Goal: Use online tool/utility: Utilize a website feature to perform a specific function

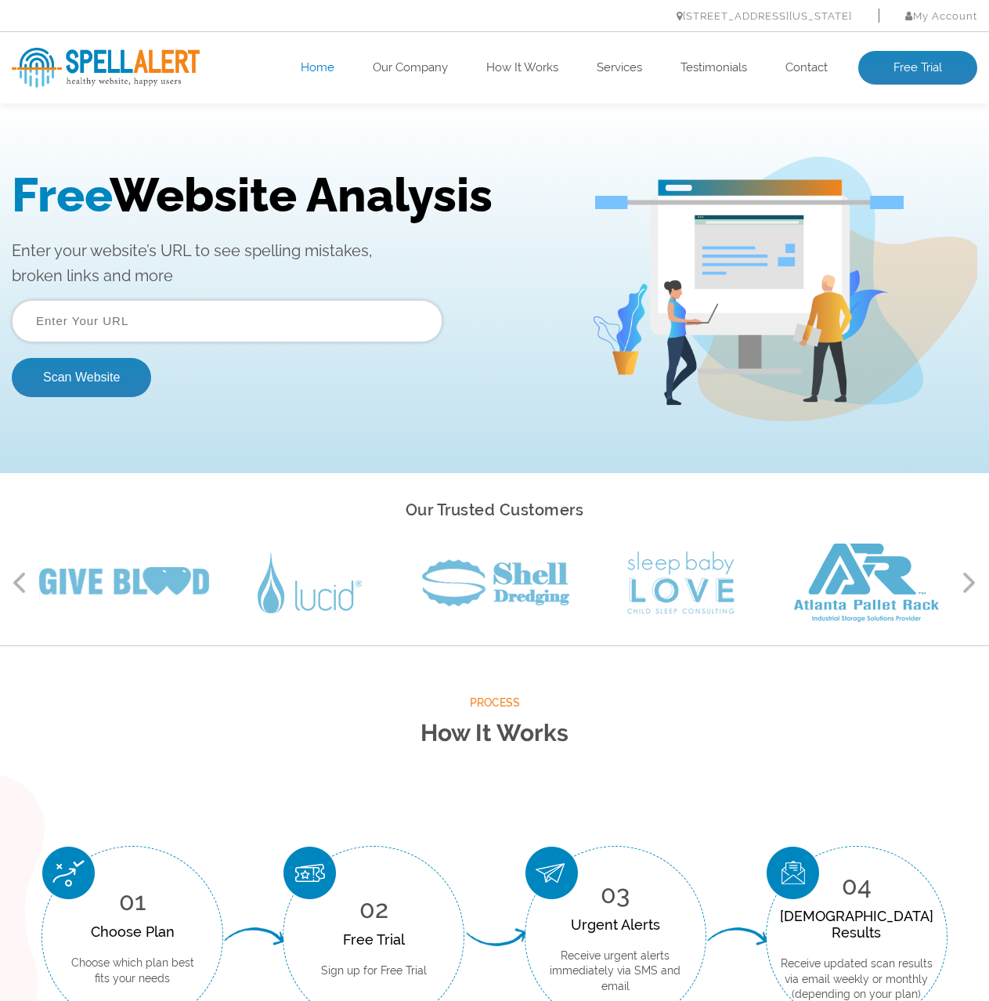
click at [323, 312] on input "text" at bounding box center [227, 321] width 431 height 42
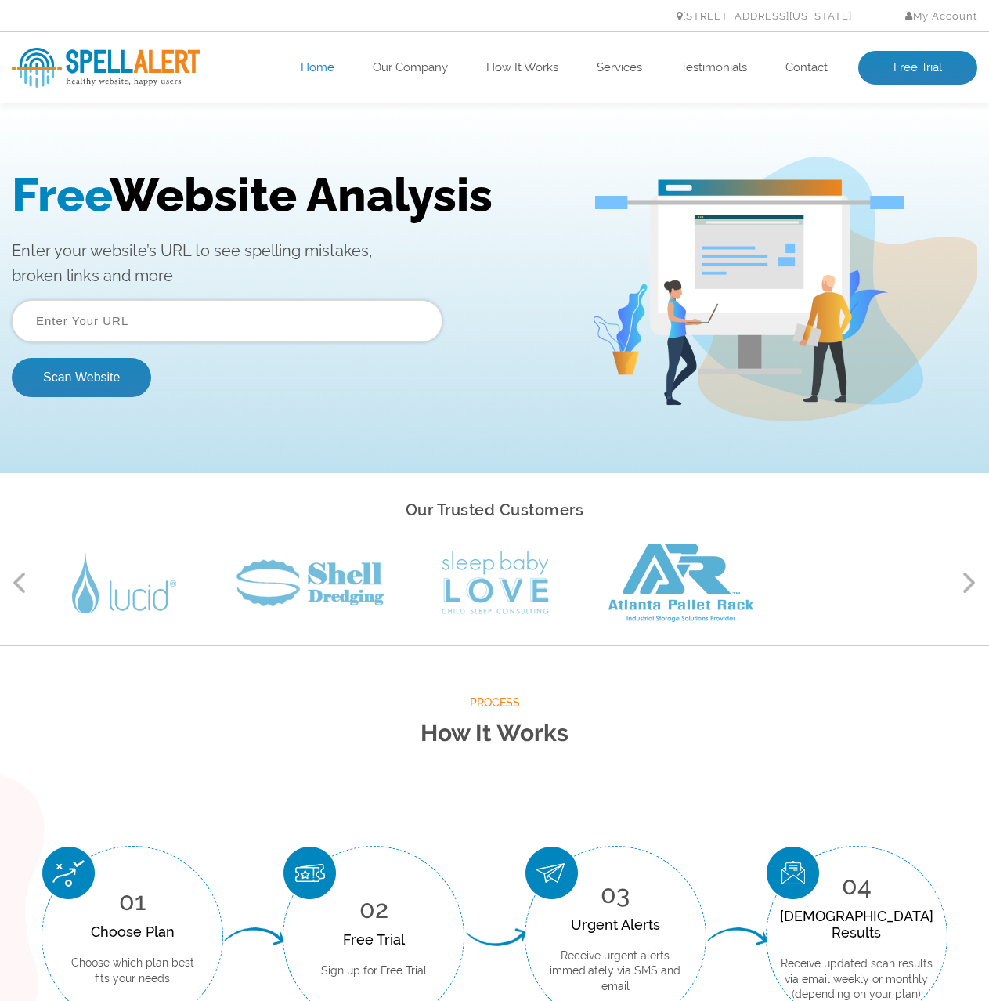
click at [171, 333] on input "text" at bounding box center [227, 321] width 431 height 42
paste input "https://marksremarks.com/"
type input "https://marksremarks.com/"
click at [104, 374] on button "Scan Website" at bounding box center [81, 377] width 139 height 39
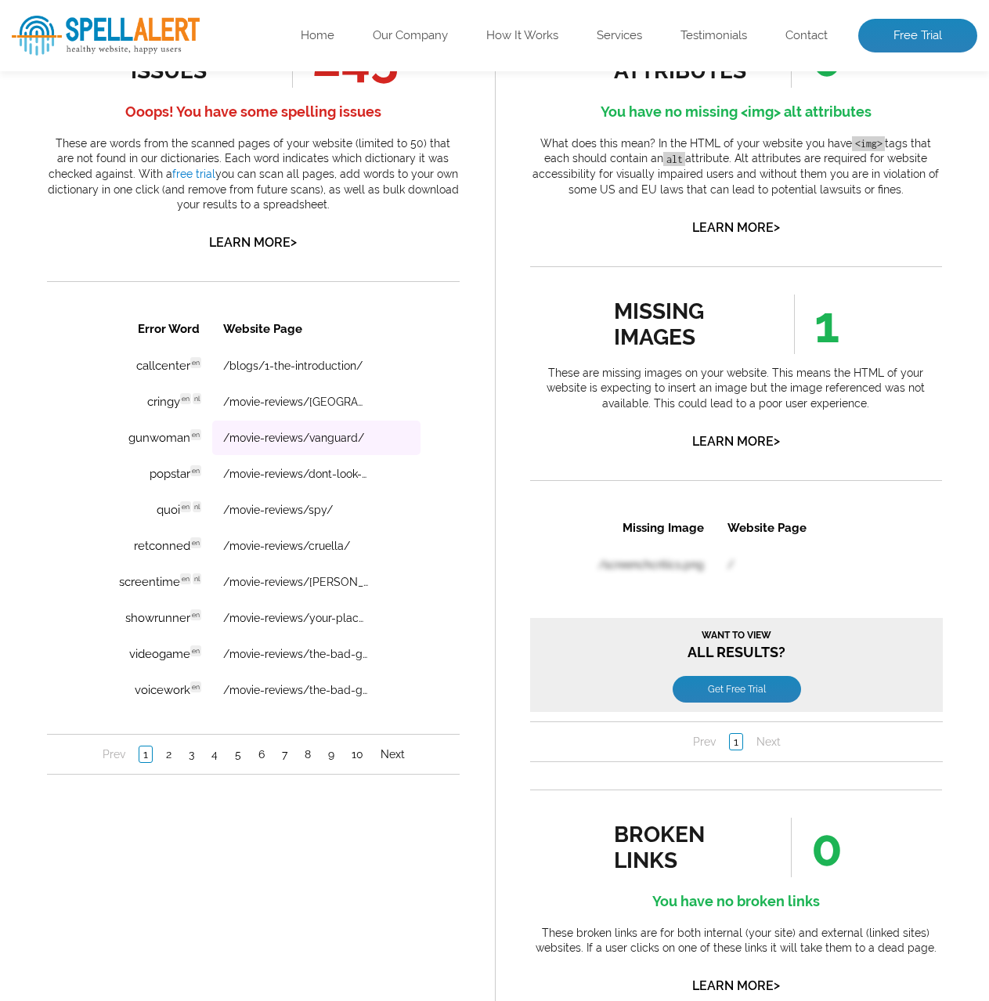
scroll to position [940, 0]
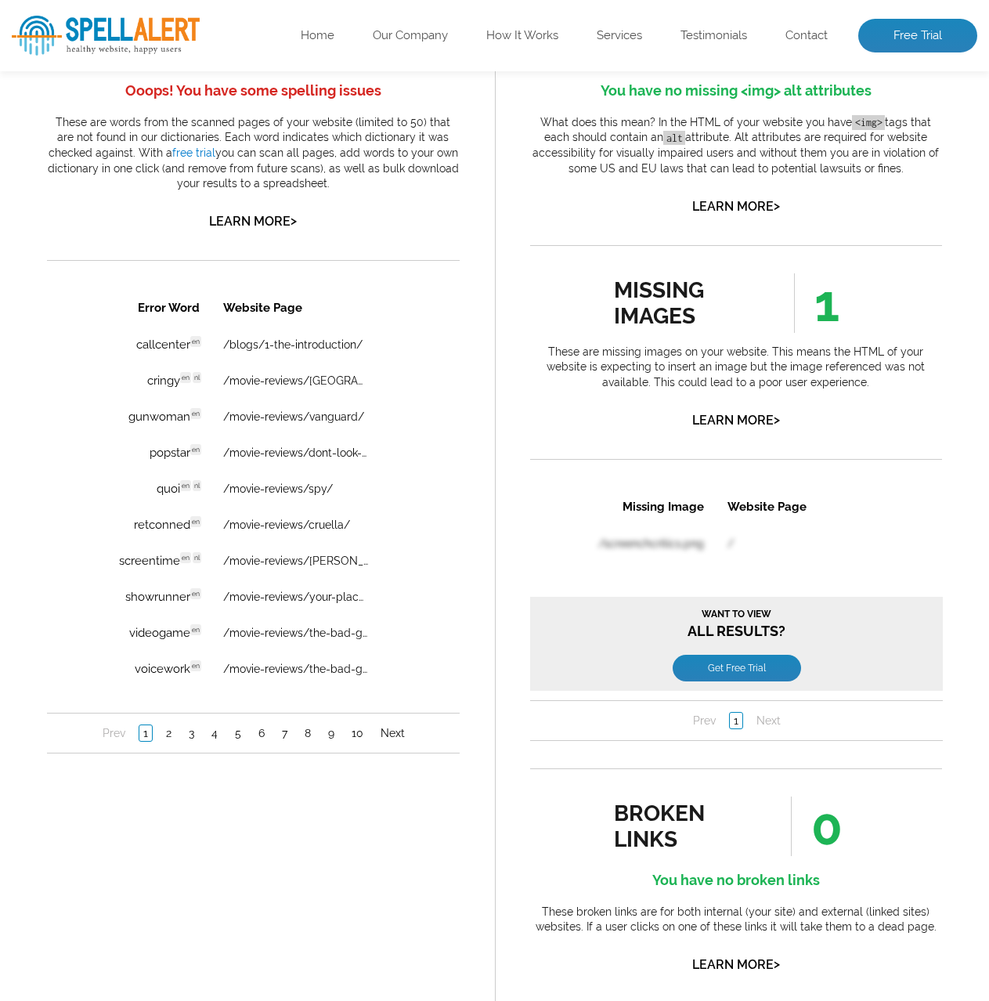
click at [178, 735] on li "2" at bounding box center [168, 733] width 23 height 16
click at [168, 730] on link "2" at bounding box center [168, 733] width 13 height 16
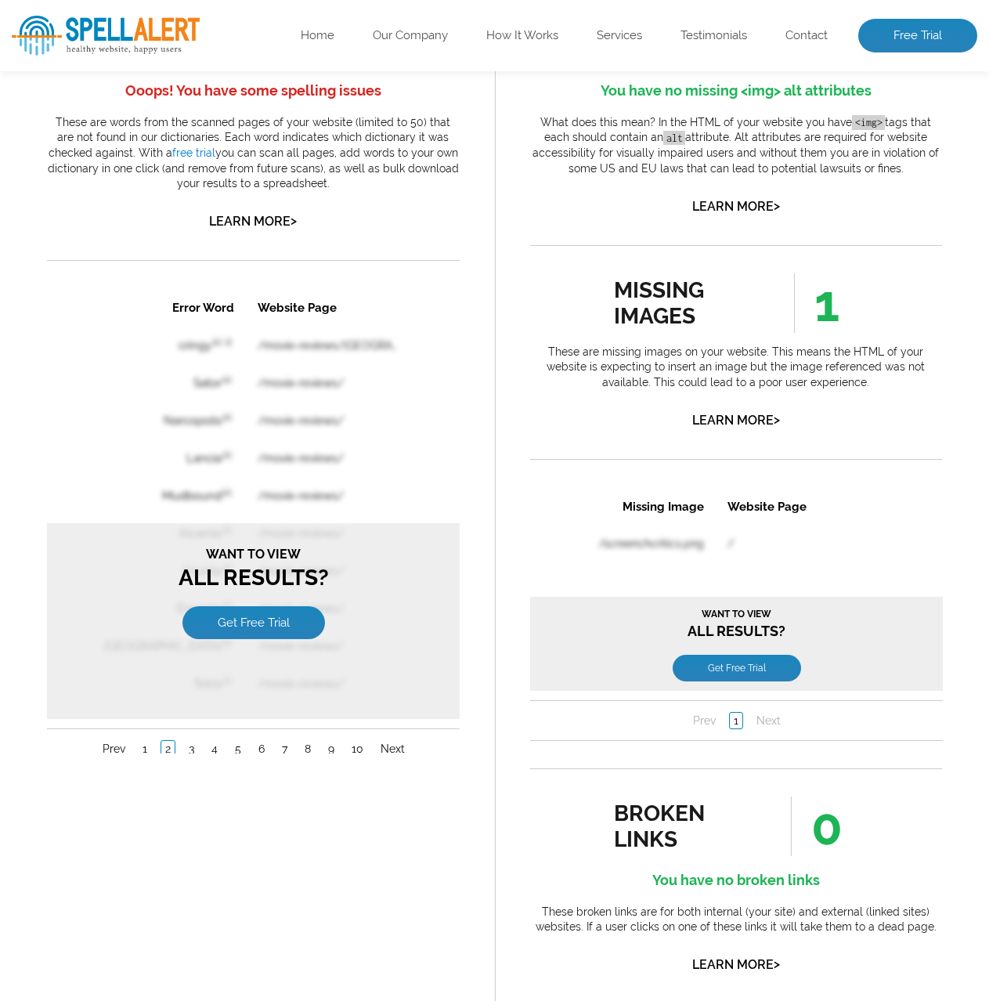
scroll to position [0, 0]
click at [142, 743] on link "1" at bounding box center [145, 749] width 13 height 16
